Goal: Find specific page/section: Find specific page/section

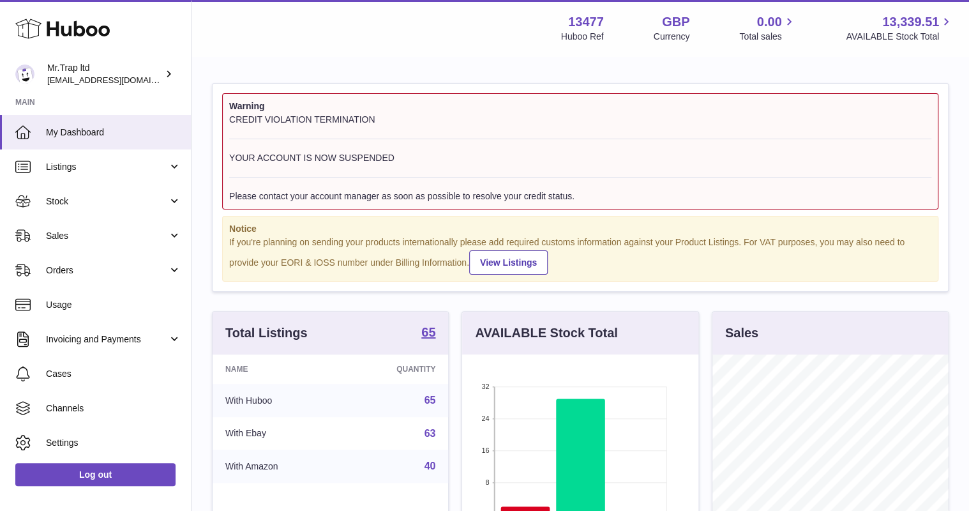
scroll to position [199, 236]
click at [63, 235] on span "Sales" at bounding box center [107, 236] width 122 height 12
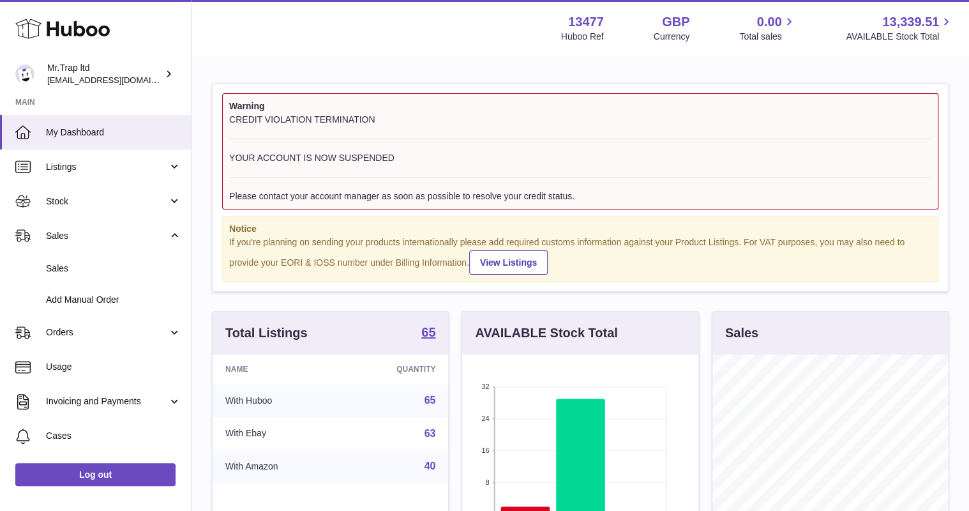
click at [81, 267] on span "Sales" at bounding box center [113, 268] width 135 height 12
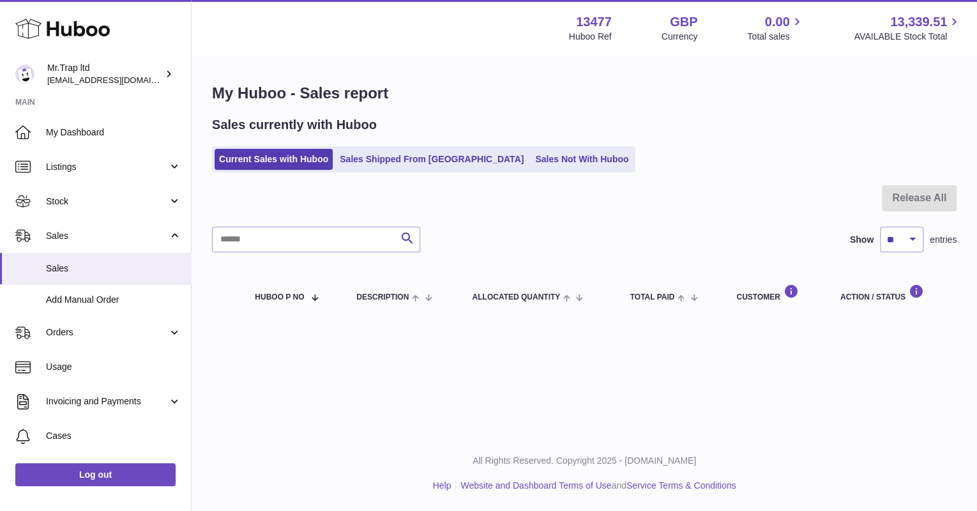
click at [542, 146] on ul "Current Sales with Huboo Sales Shipped From [GEOGRAPHIC_DATA] Sales Not With Hu…" at bounding box center [423, 159] width 423 height 26
click at [542, 156] on link "Sales Not With Huboo" at bounding box center [582, 159] width 102 height 21
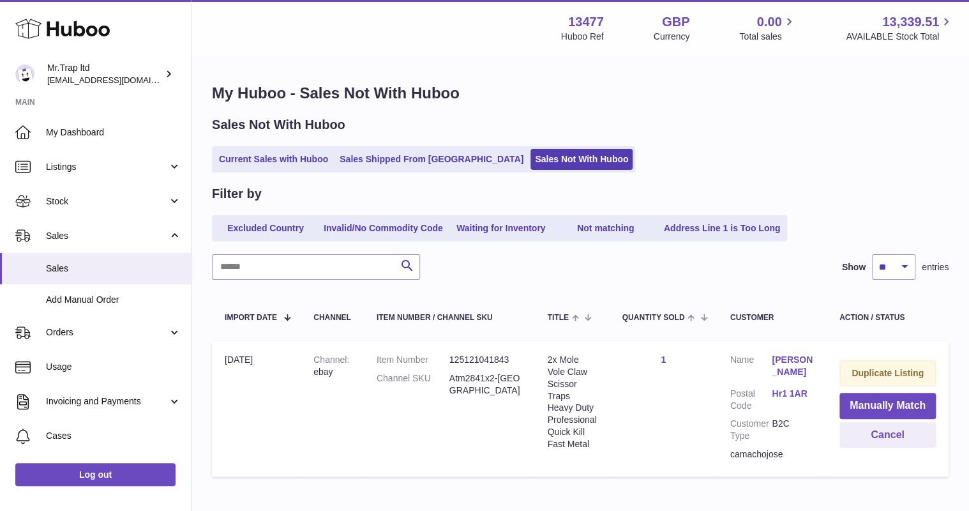
scroll to position [72, 0]
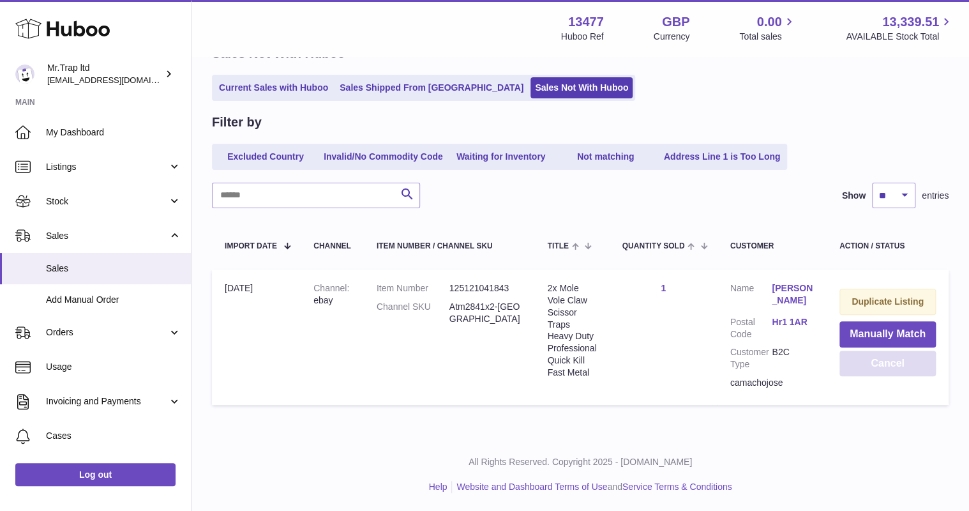
click at [879, 360] on button "Cancel" at bounding box center [888, 364] width 96 height 26
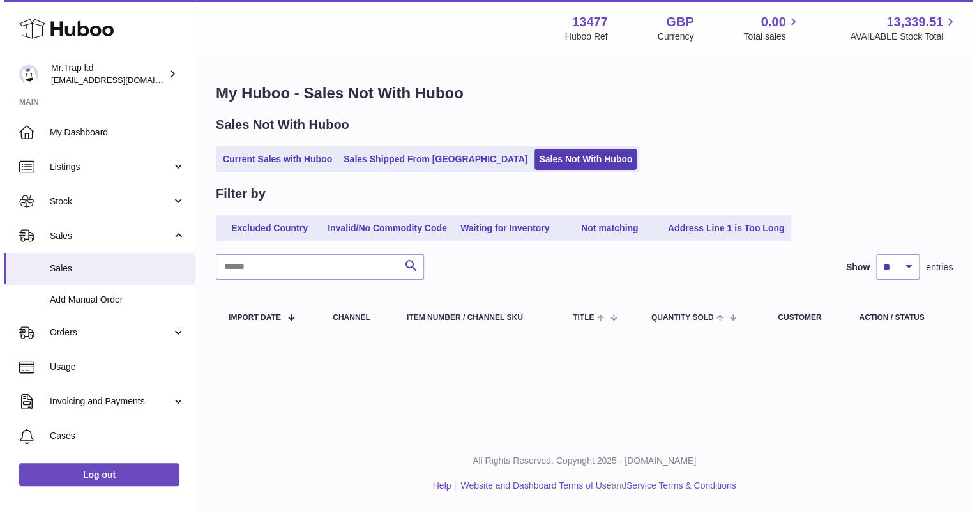
scroll to position [0, 0]
